Goal: Communication & Community: Answer question/provide support

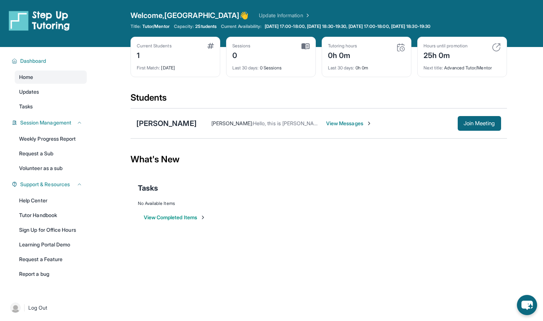
click at [341, 123] on span "View Messages" at bounding box center [349, 123] width 46 height 7
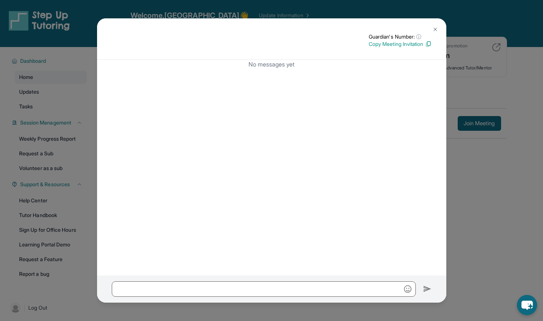
scroll to position [29, 0]
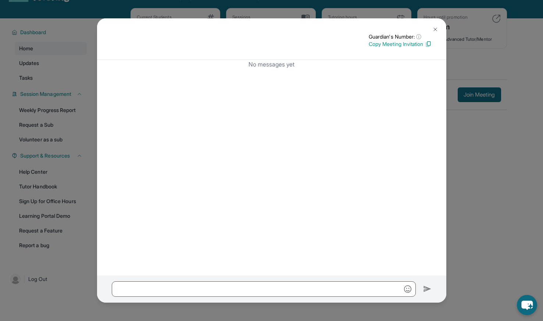
click at [436, 26] on button at bounding box center [435, 29] width 15 height 15
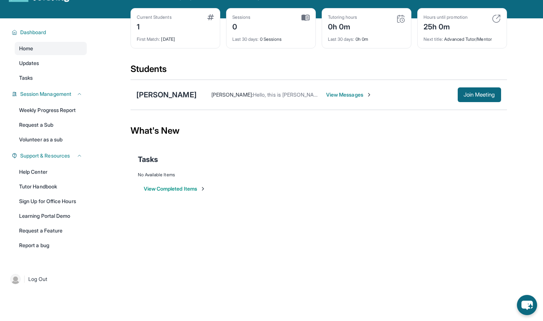
click at [278, 93] on span "Hello, this is [PERSON_NAME]. I am [PERSON_NAME] mom. I am replying to your mes…" at bounding box center [407, 95] width 308 height 6
